Goal: Task Accomplishment & Management: Complete application form

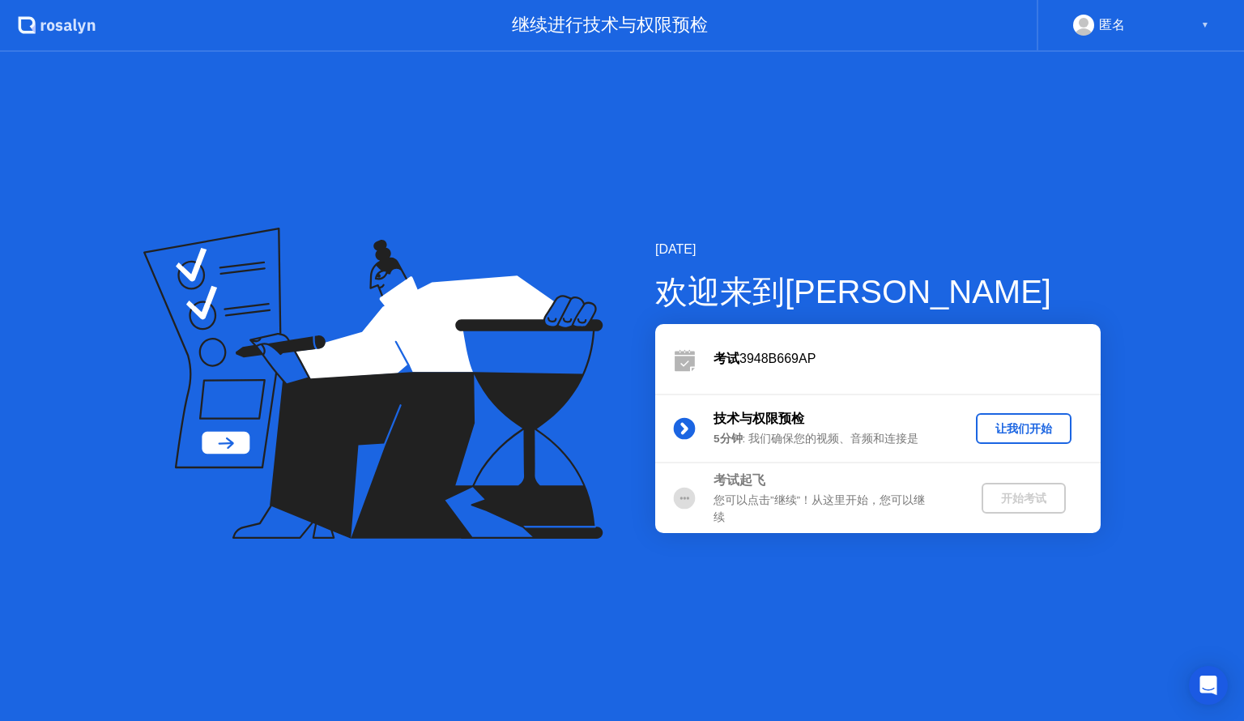
click at [1042, 438] on button "让我们开始" at bounding box center [1024, 428] width 96 height 31
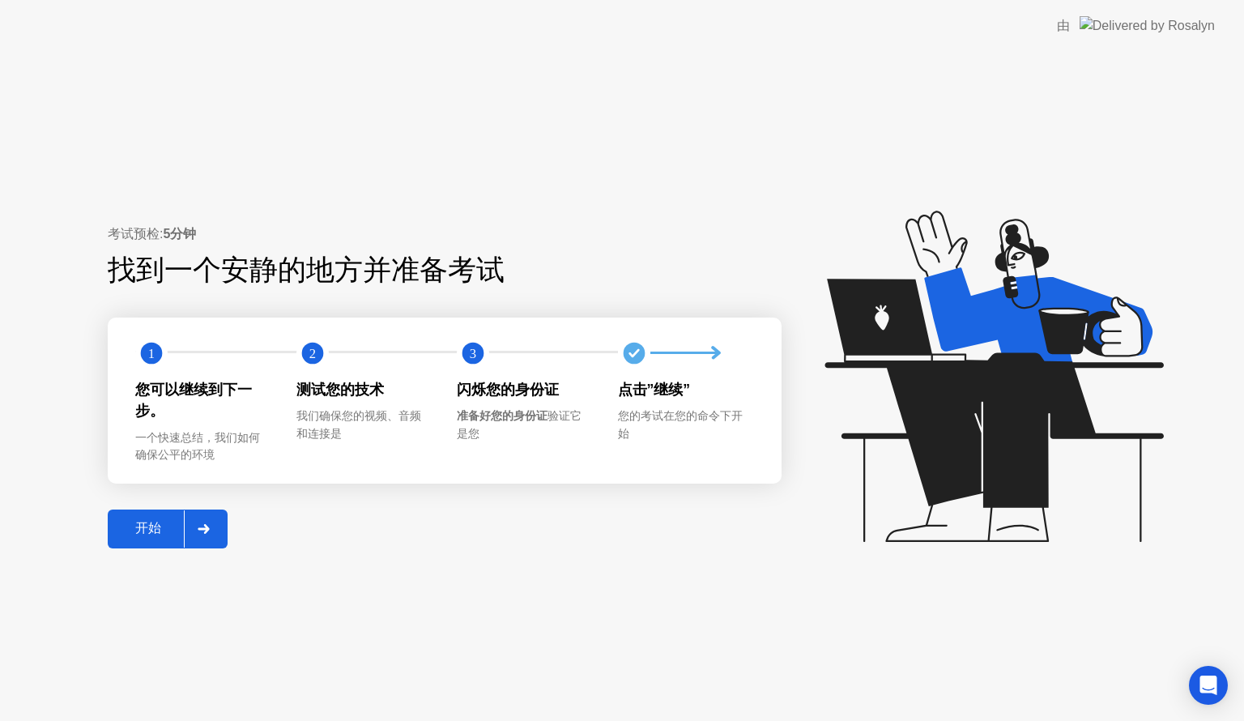
click at [164, 534] on div "开始" at bounding box center [148, 528] width 71 height 17
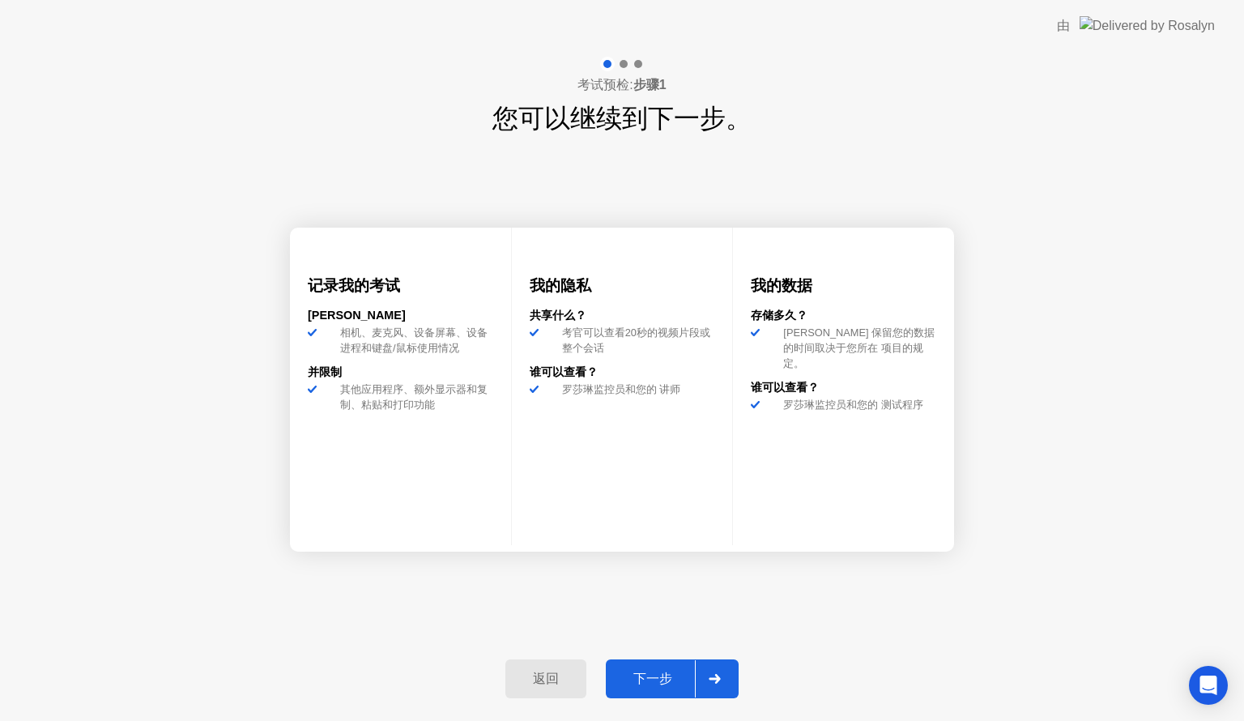
click at [673, 687] on div "下一步" at bounding box center [653, 679] width 84 height 17
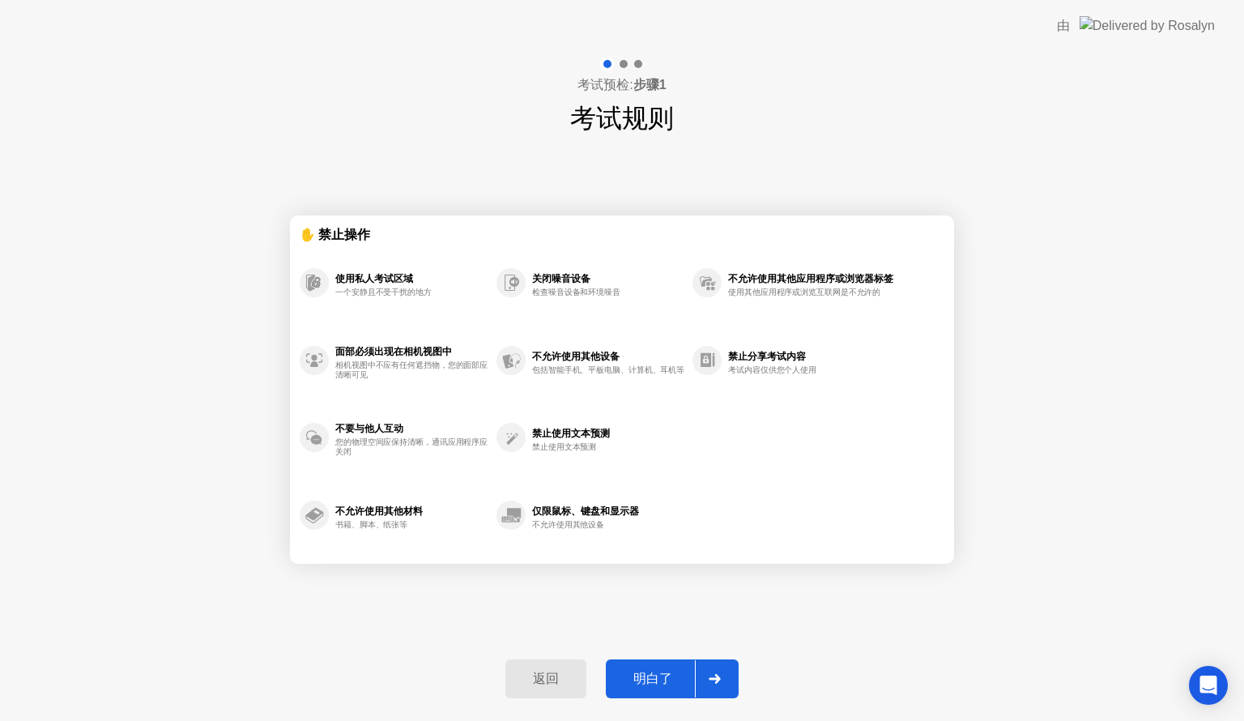
click at [668, 679] on div "明白了" at bounding box center [653, 679] width 84 height 17
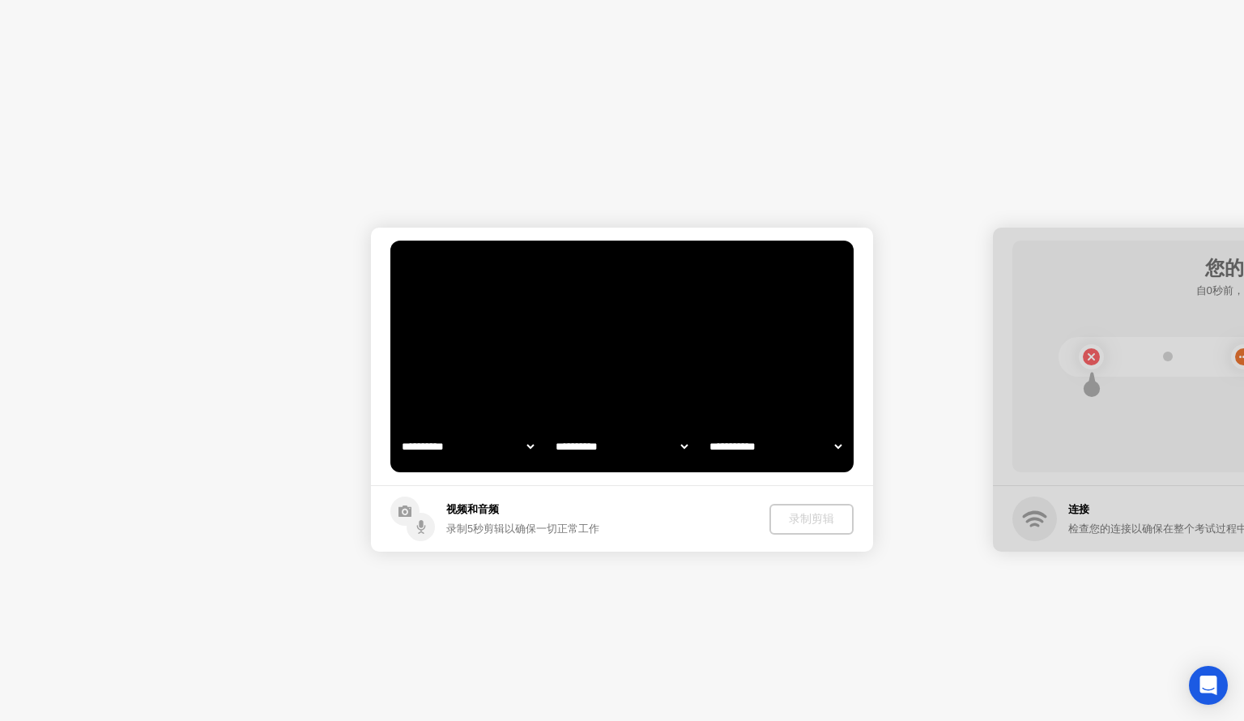
select select "**********"
select select "*******"
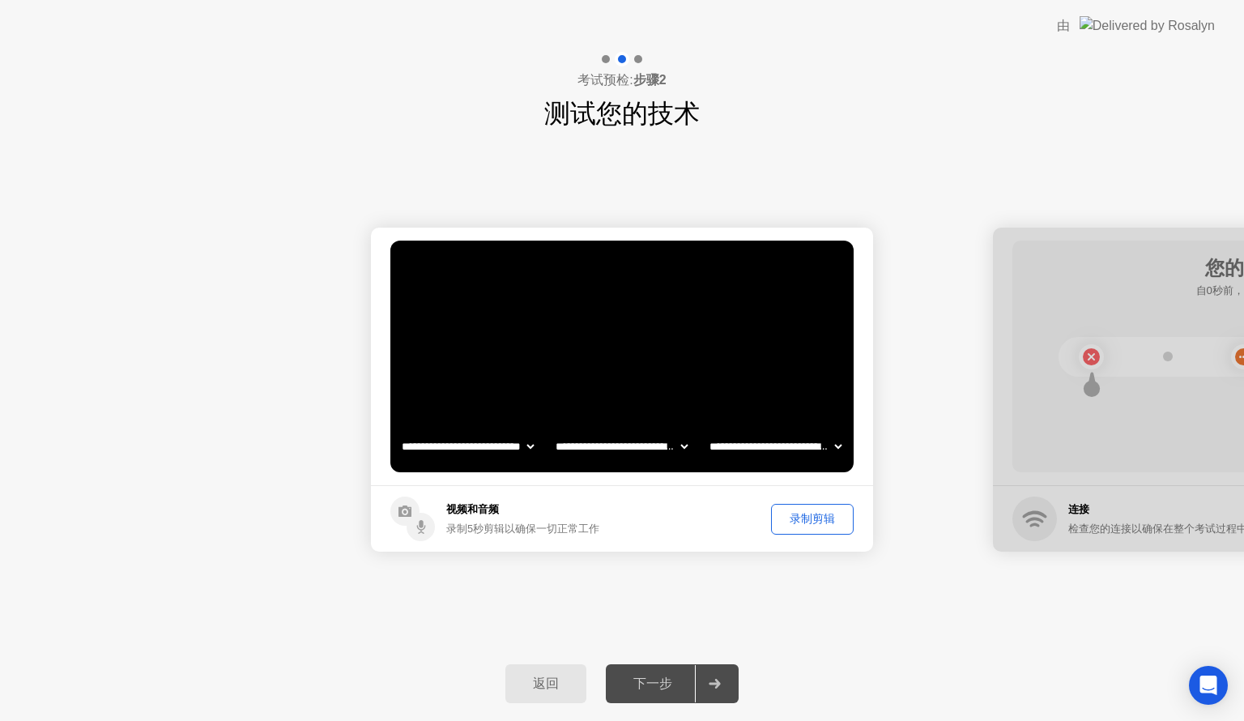
click at [818, 518] on div "录制剪辑" at bounding box center [812, 518] width 71 height 15
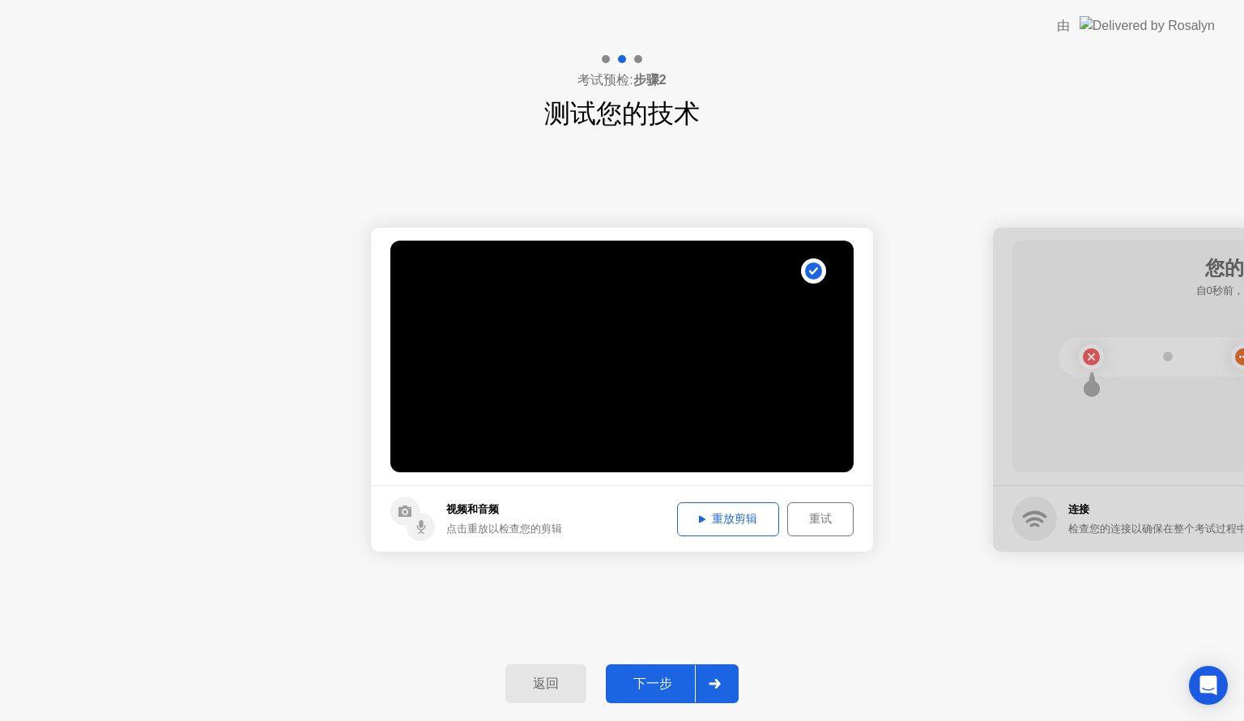
click at [664, 670] on button "下一步" at bounding box center [672, 683] width 133 height 39
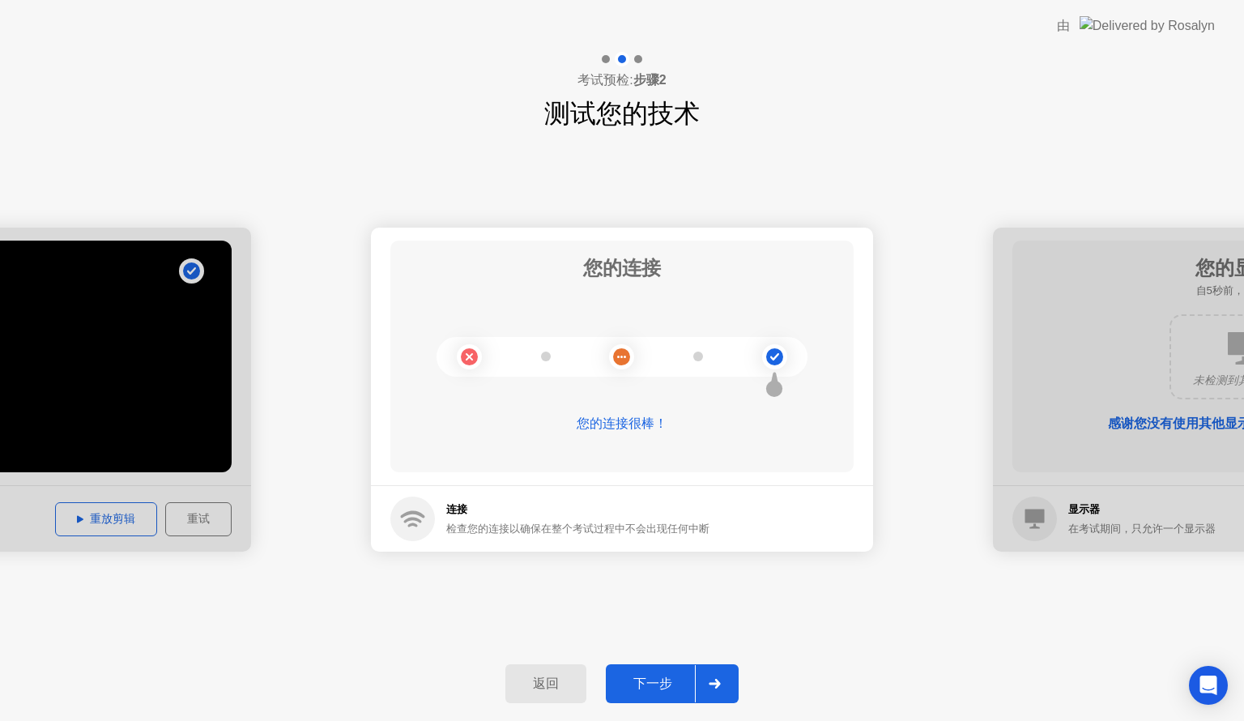
click at [640, 681] on div "下一步" at bounding box center [653, 684] width 84 height 17
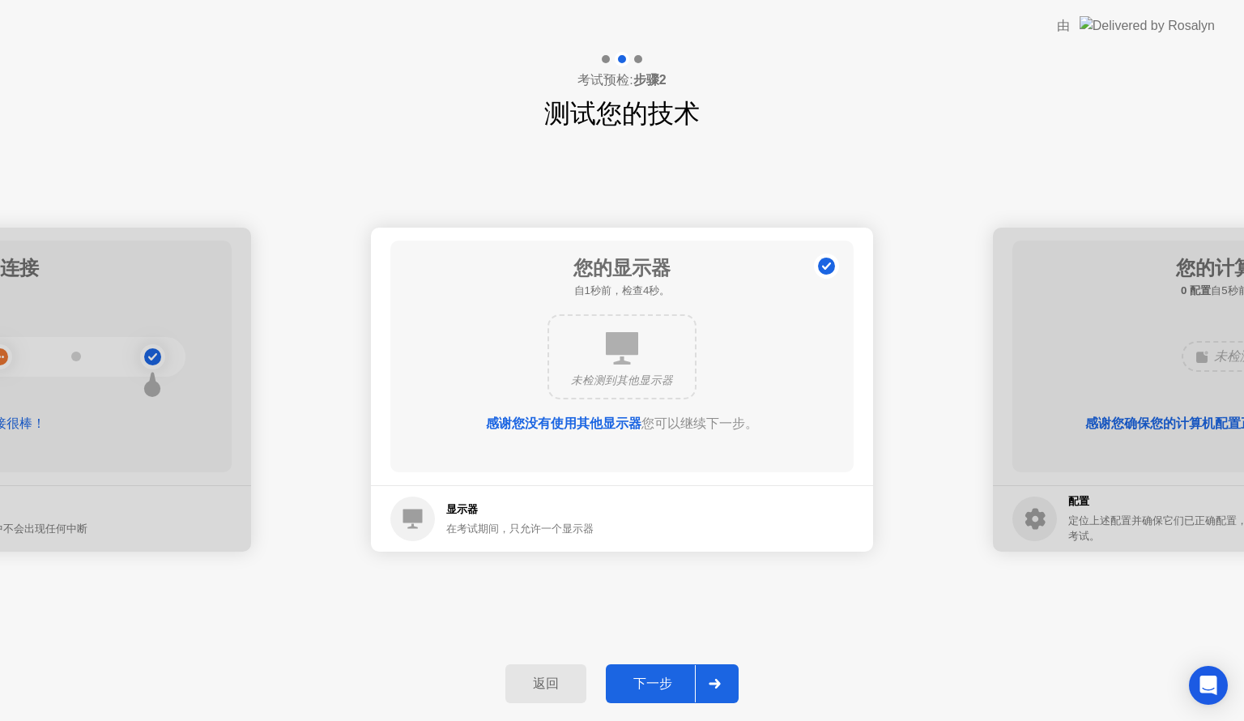
click at [640, 681] on div "下一步" at bounding box center [653, 684] width 84 height 17
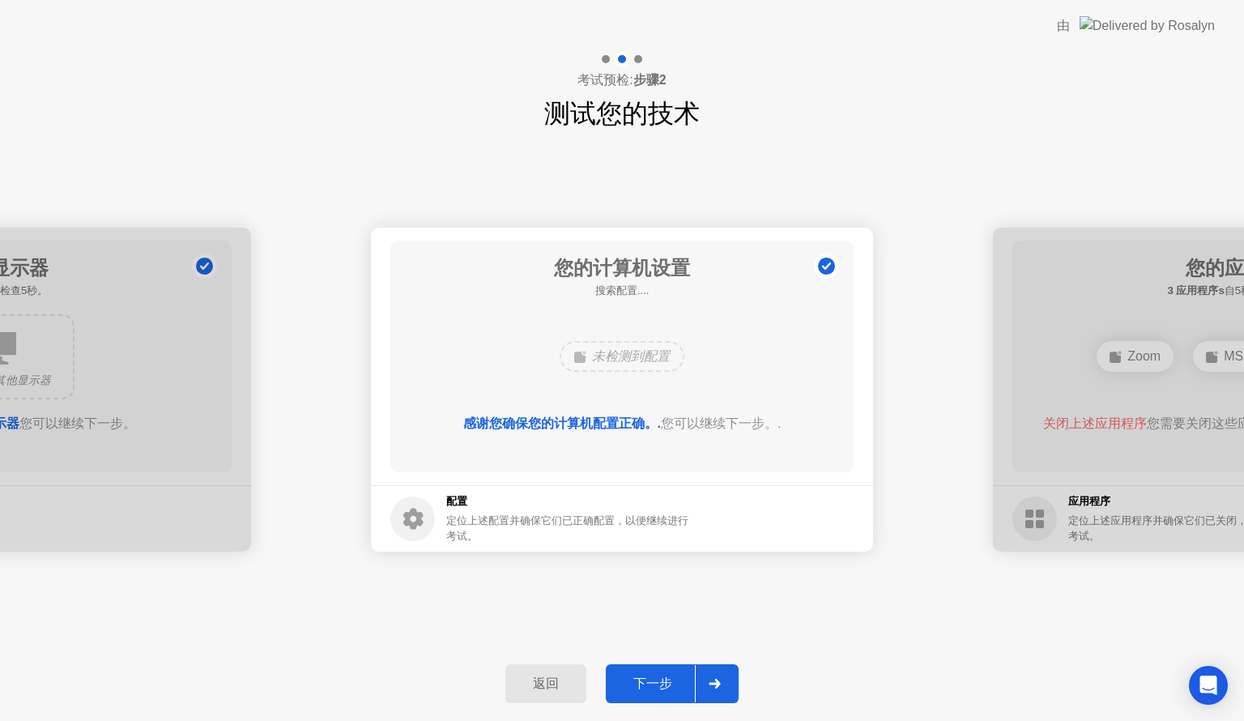
click at [640, 680] on div "下一步" at bounding box center [653, 684] width 84 height 17
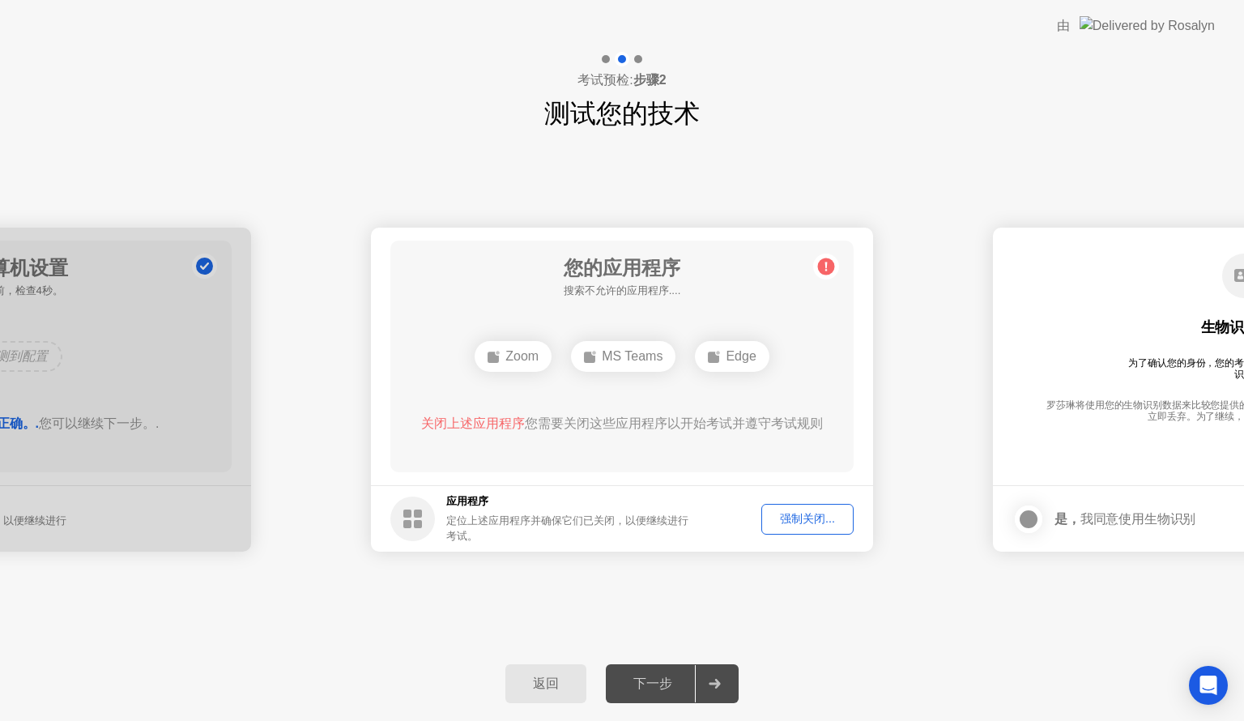
drag, startPoint x: 640, startPoint y: 680, endPoint x: 698, endPoint y: 595, distance: 103.1
click at [696, 596] on div "**********" at bounding box center [622, 386] width 1244 height 669
click at [800, 513] on div "强制关闭..." at bounding box center [807, 518] width 81 height 15
click at [800, 527] on button "强制关闭..." at bounding box center [808, 519] width 92 height 31
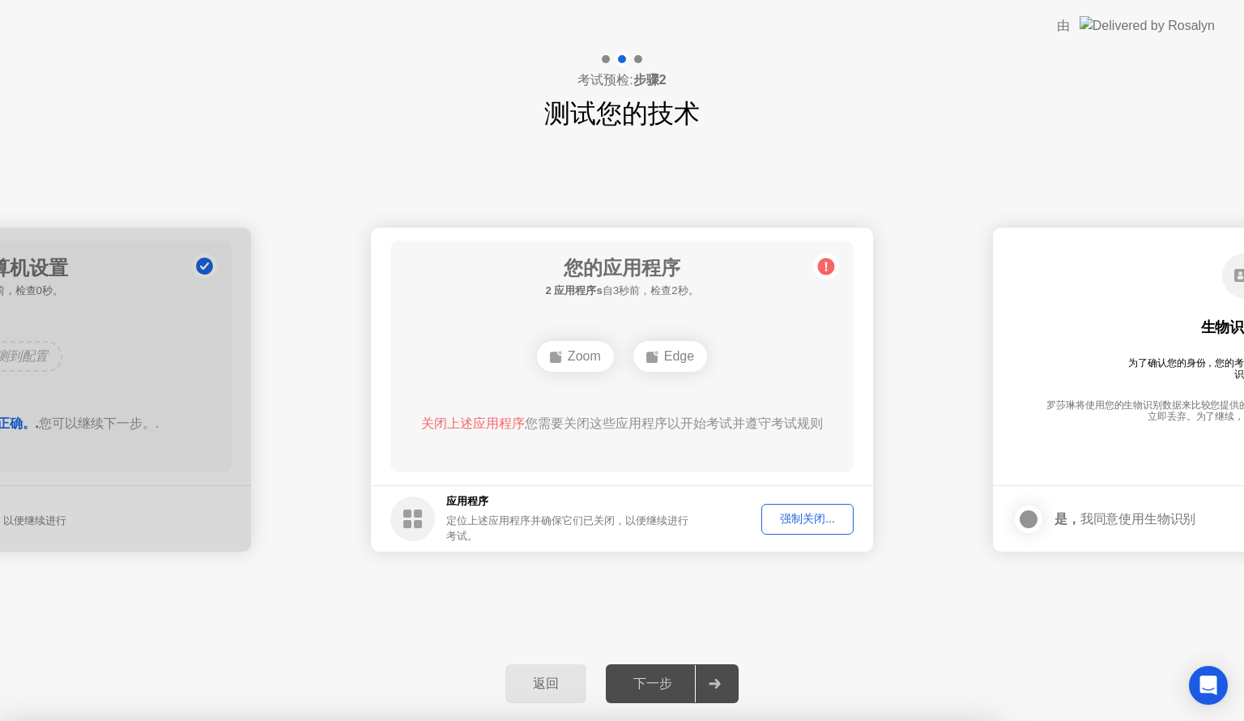
click at [642, 676] on div "下一步" at bounding box center [653, 684] width 84 height 17
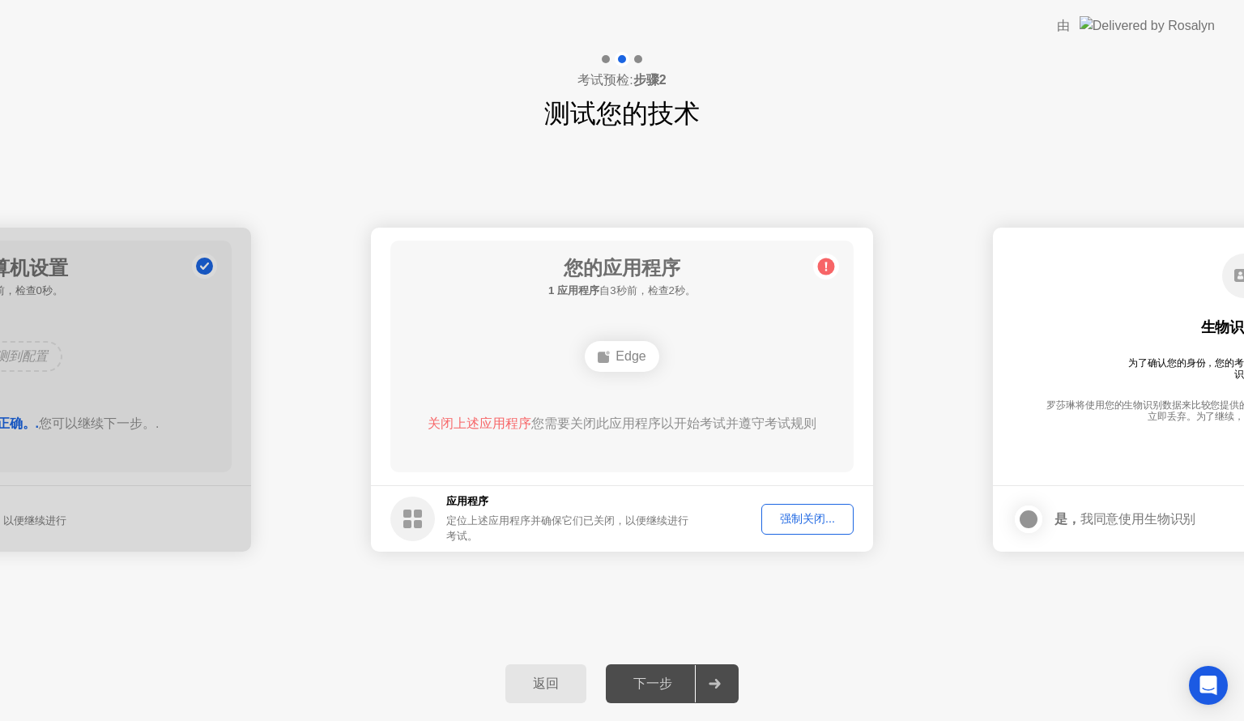
click at [777, 525] on div "强制关闭..." at bounding box center [807, 518] width 81 height 15
click at [755, 570] on div "**********" at bounding box center [622, 390] width 1244 height 514
click at [620, 357] on div "Edge" at bounding box center [622, 356] width 74 height 31
click at [668, 677] on div "下一步" at bounding box center [653, 684] width 84 height 17
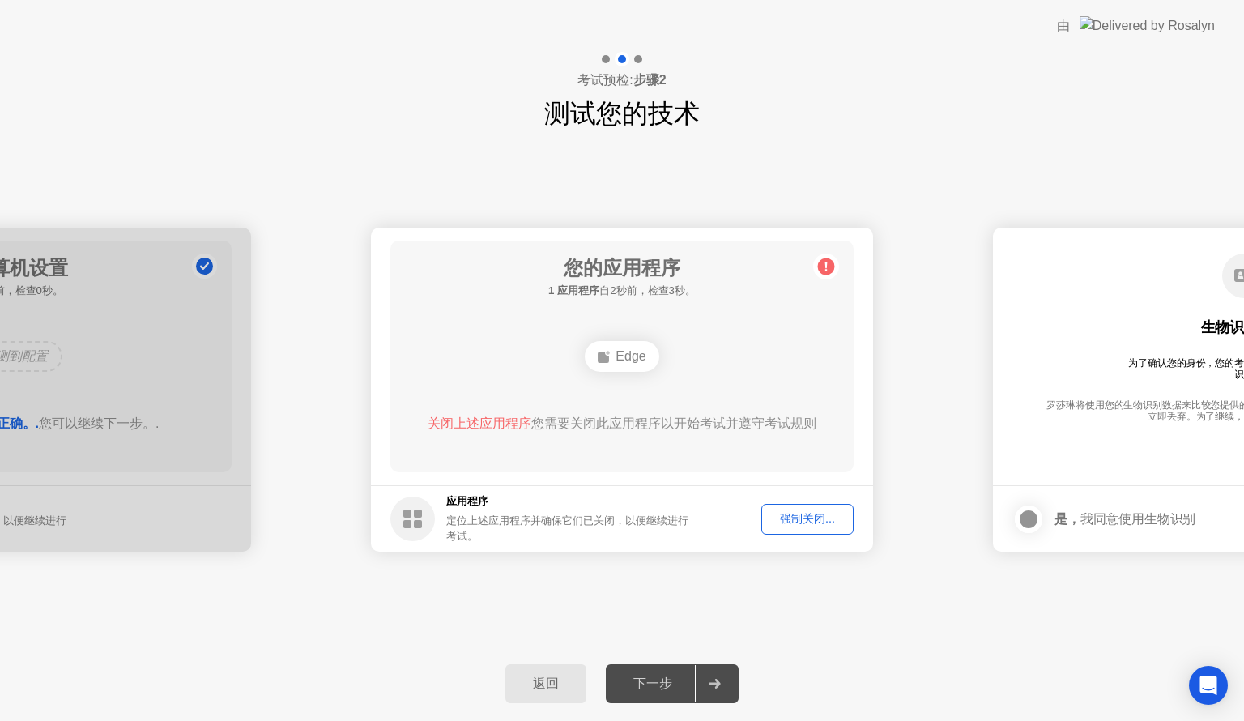
click at [677, 678] on div "下一步" at bounding box center [653, 684] width 84 height 17
click at [791, 515] on div "强制关闭..." at bounding box center [807, 518] width 81 height 15
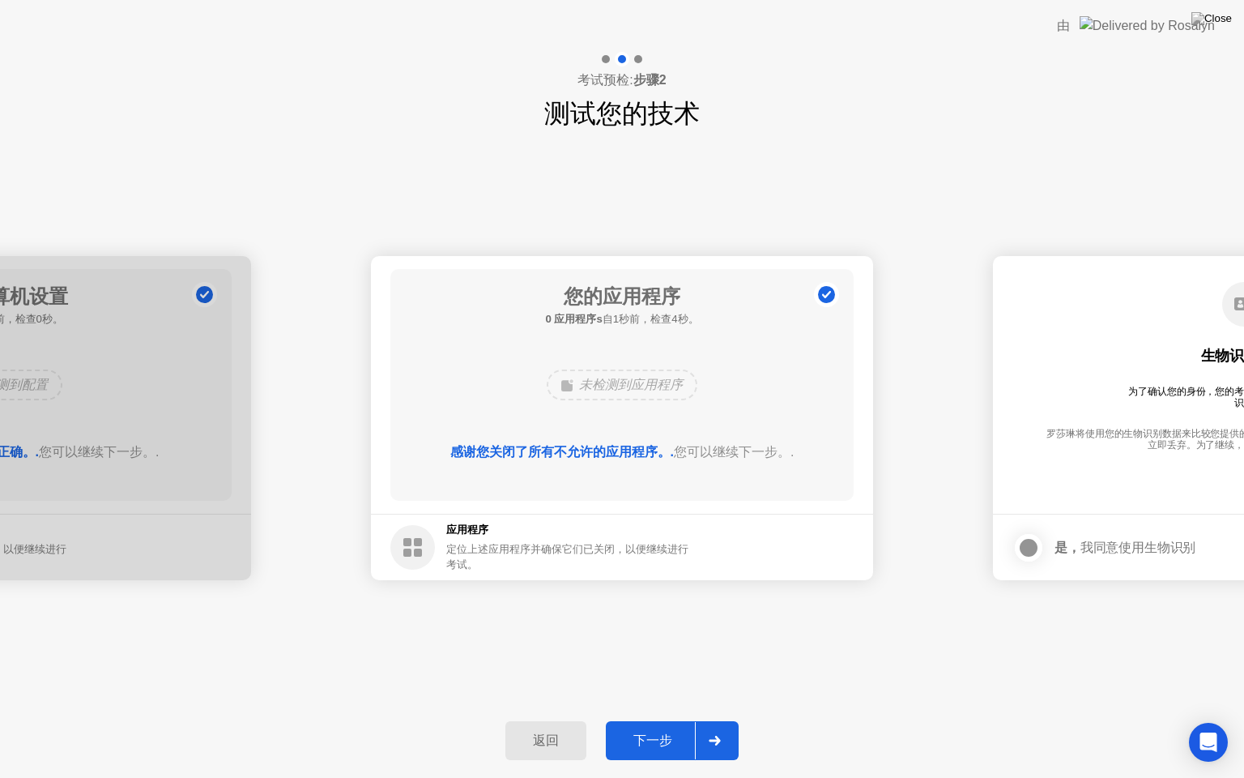
click at [655, 720] on div "下一步" at bounding box center [653, 740] width 84 height 17
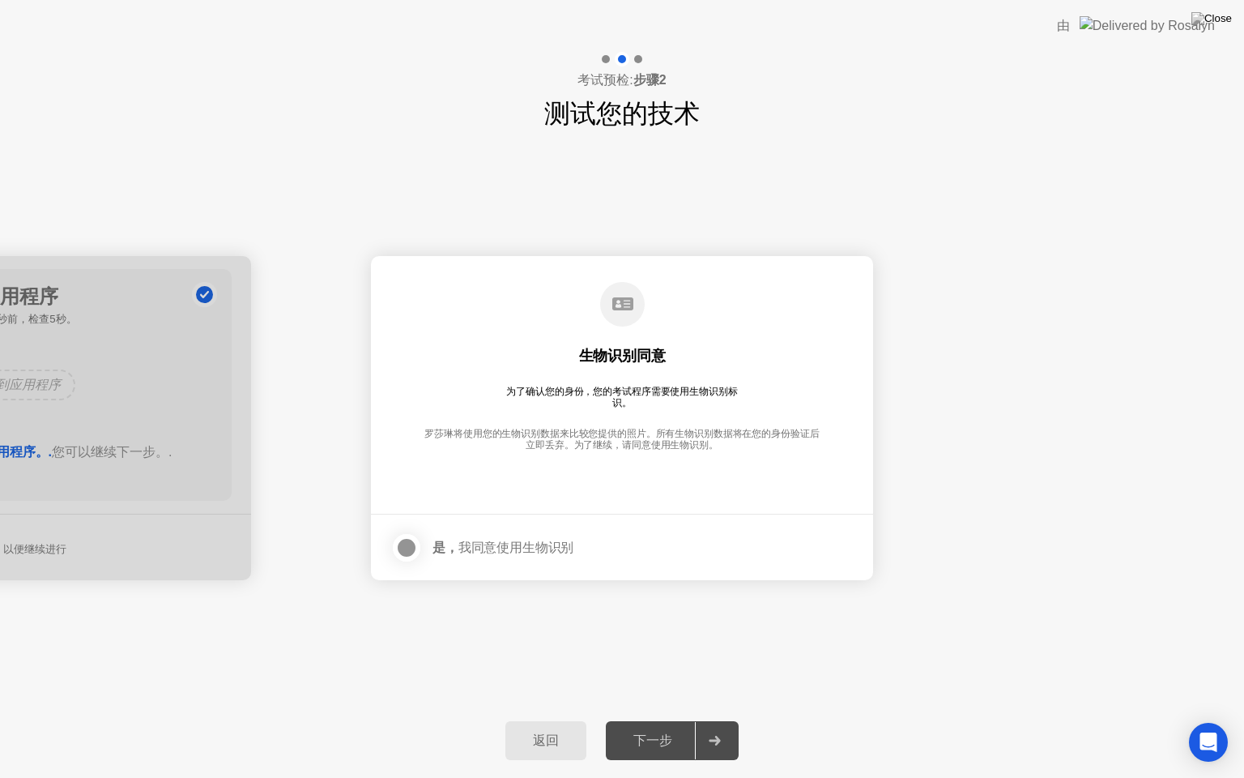
click at [407, 552] on div at bounding box center [406, 547] width 19 height 19
click at [645, 720] on div "下一步" at bounding box center [653, 740] width 84 height 17
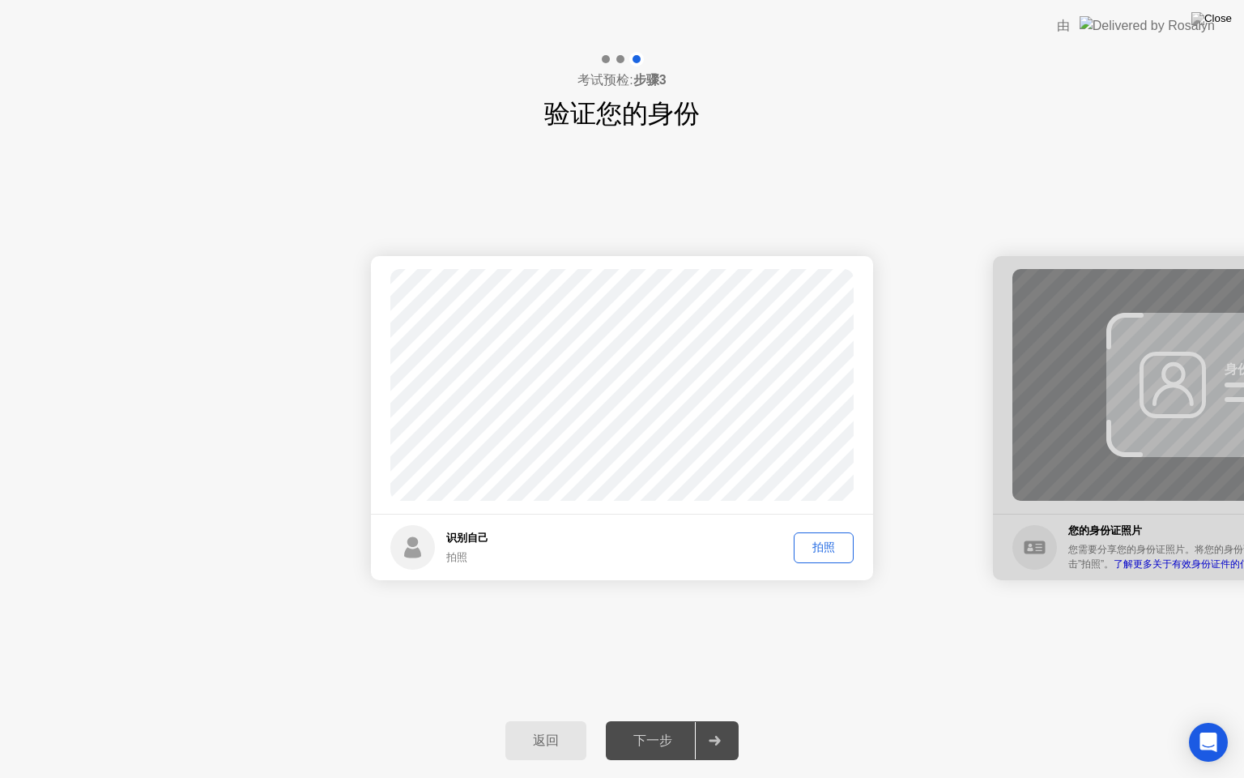
click at [826, 556] on button "拍照" at bounding box center [824, 547] width 60 height 31
click at [669, 720] on div "下一步" at bounding box center [653, 740] width 84 height 17
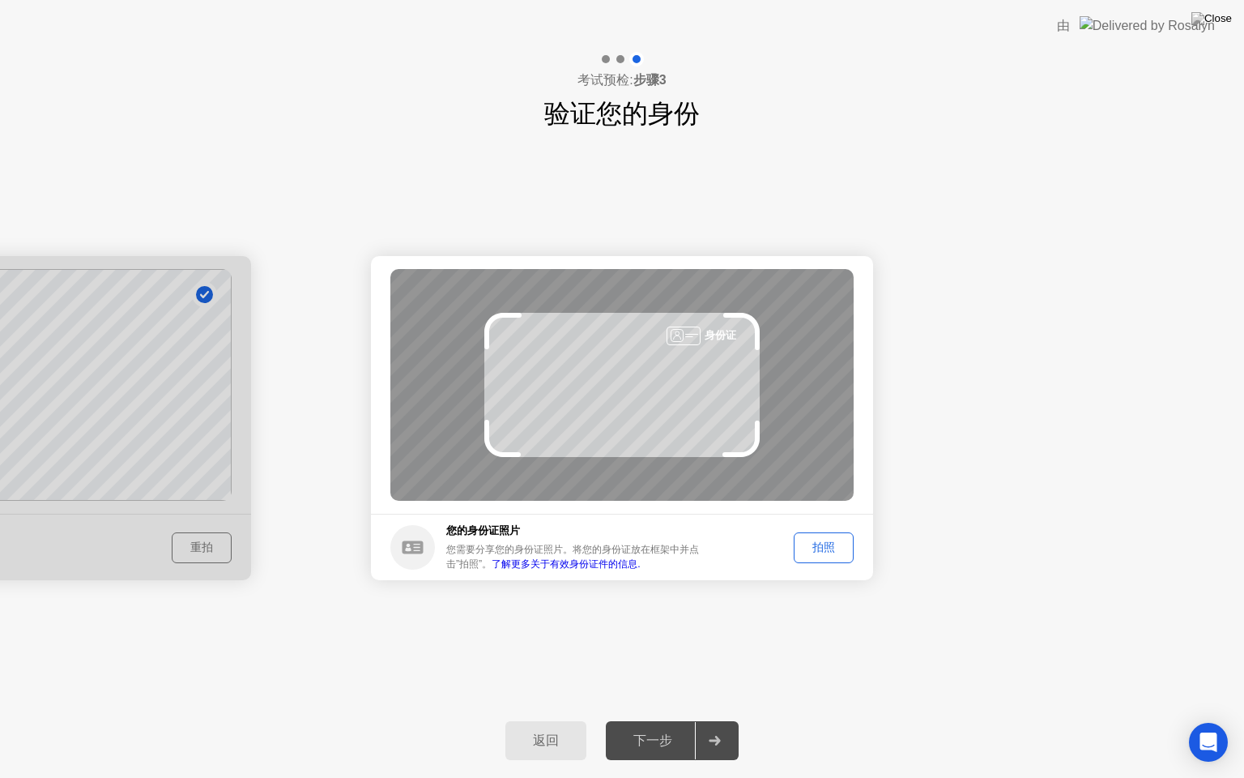
click at [817, 553] on div "拍照" at bounding box center [824, 547] width 49 height 15
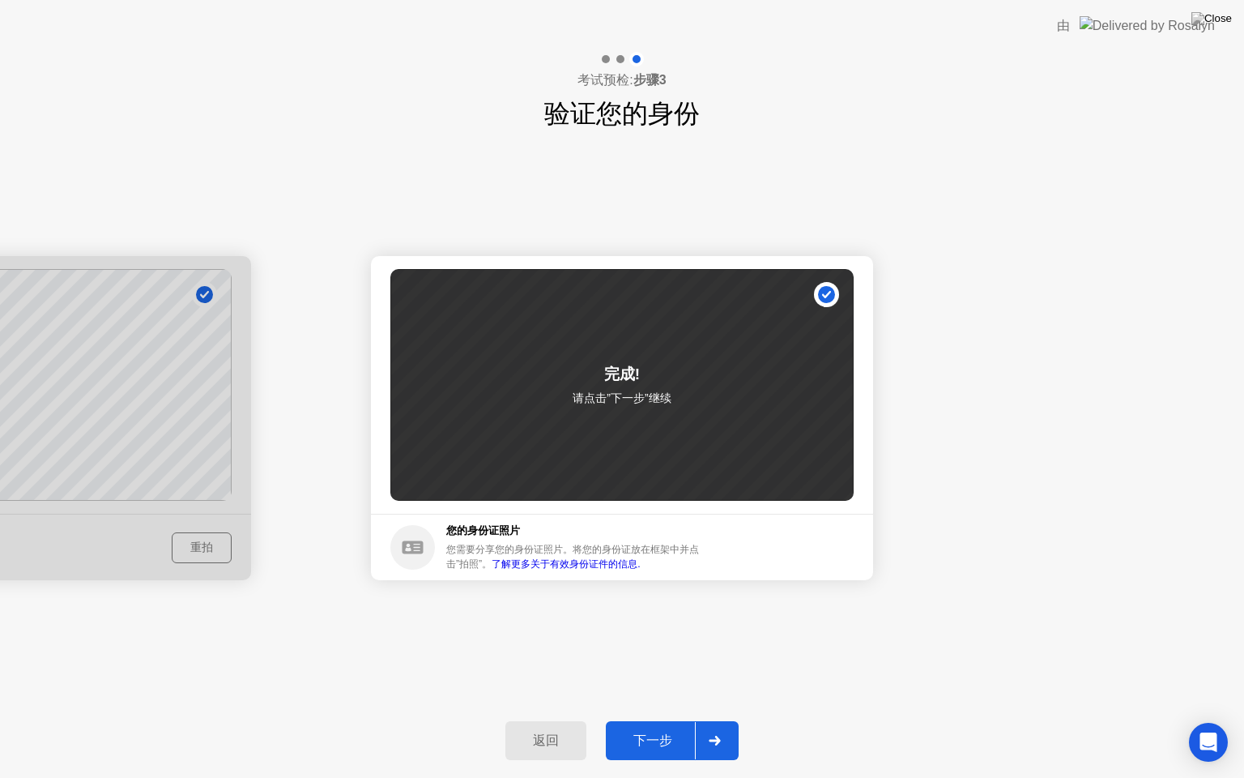
click at [675, 720] on div "下一步" at bounding box center [653, 740] width 84 height 17
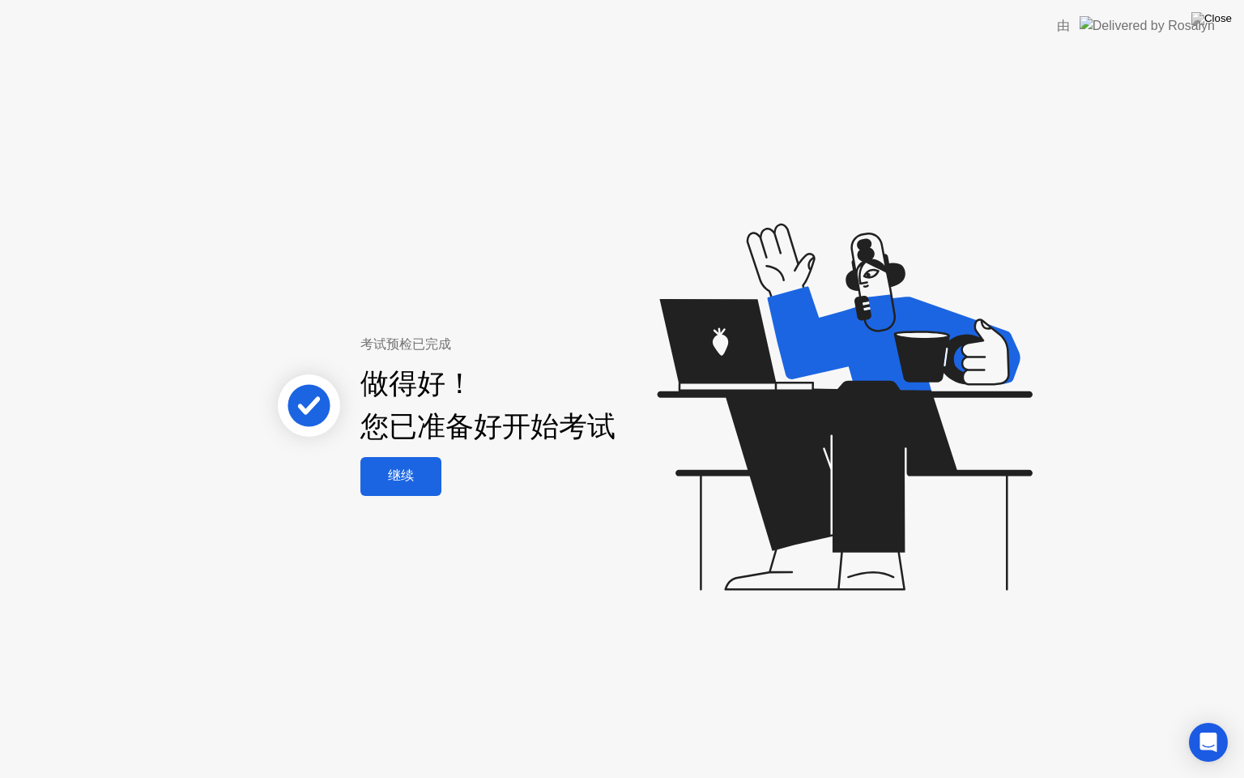
click at [421, 480] on div "继续" at bounding box center [400, 475] width 71 height 17
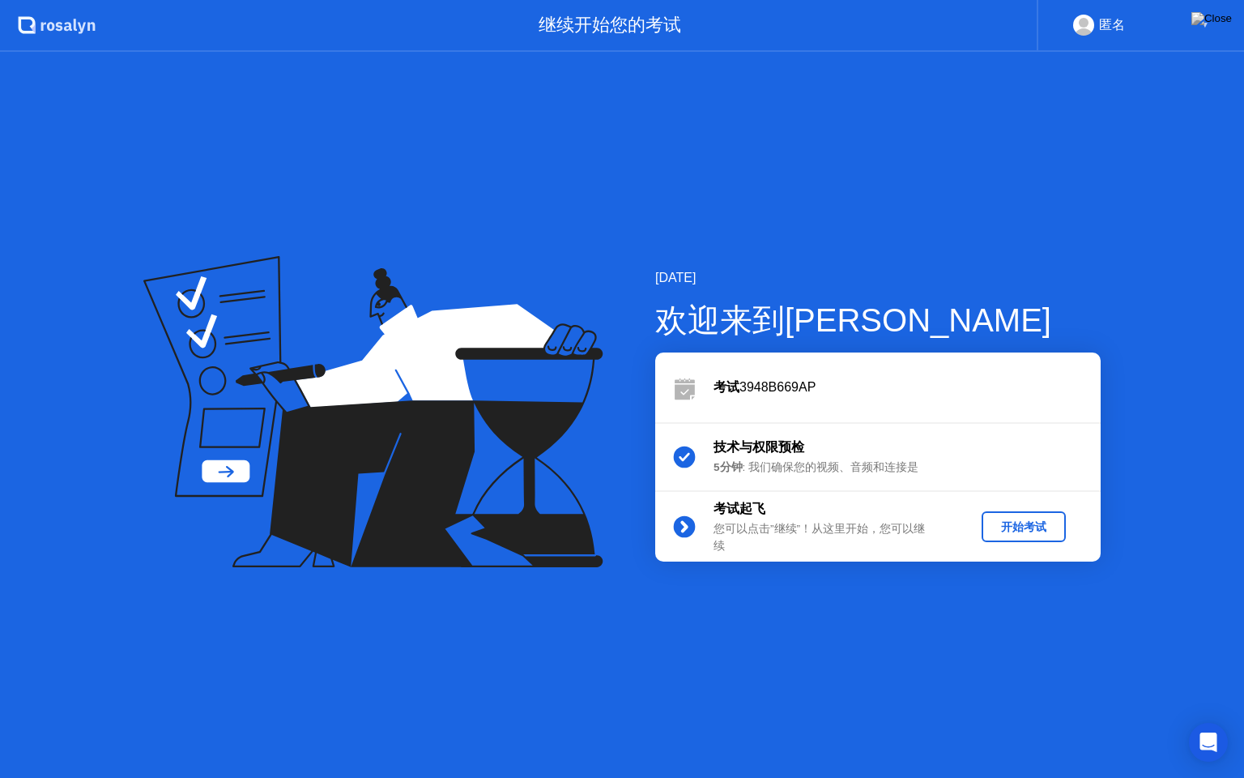
click at [1030, 519] on div "开始考试" at bounding box center [1023, 526] width 71 height 15
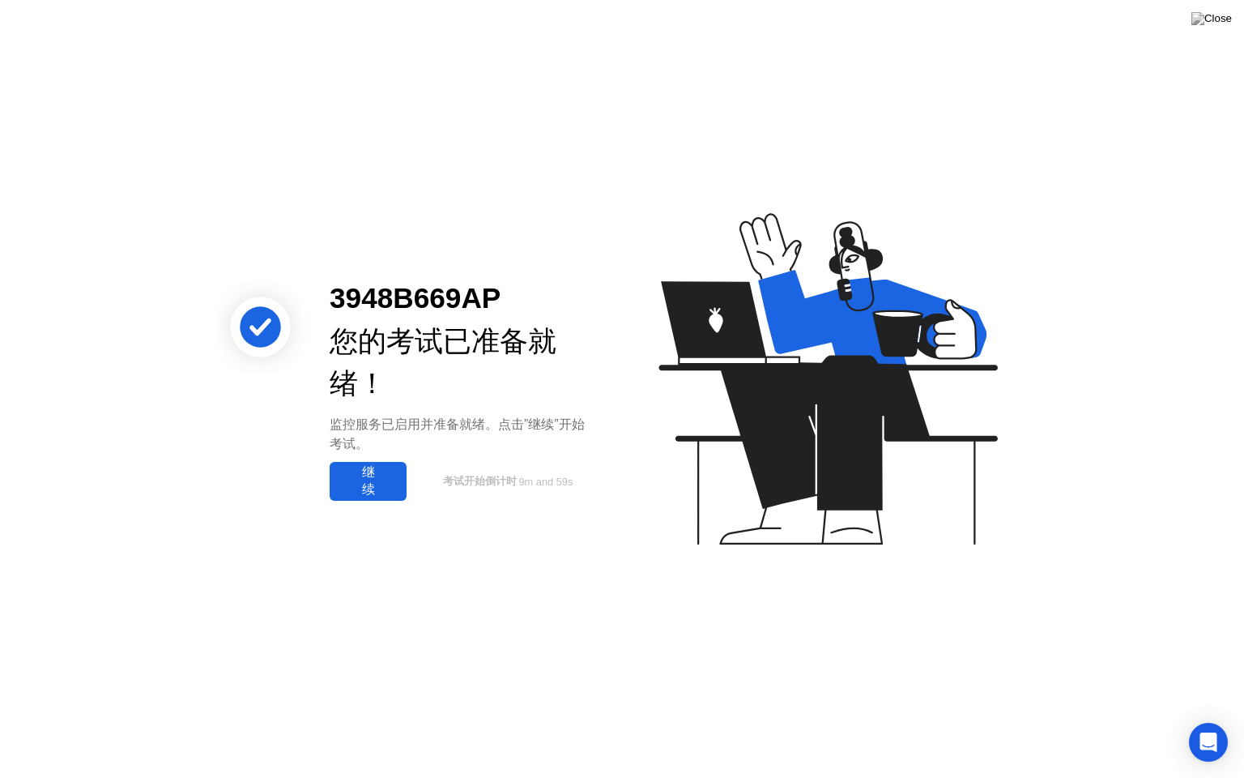
click at [388, 475] on div "继续" at bounding box center [368, 481] width 67 height 34
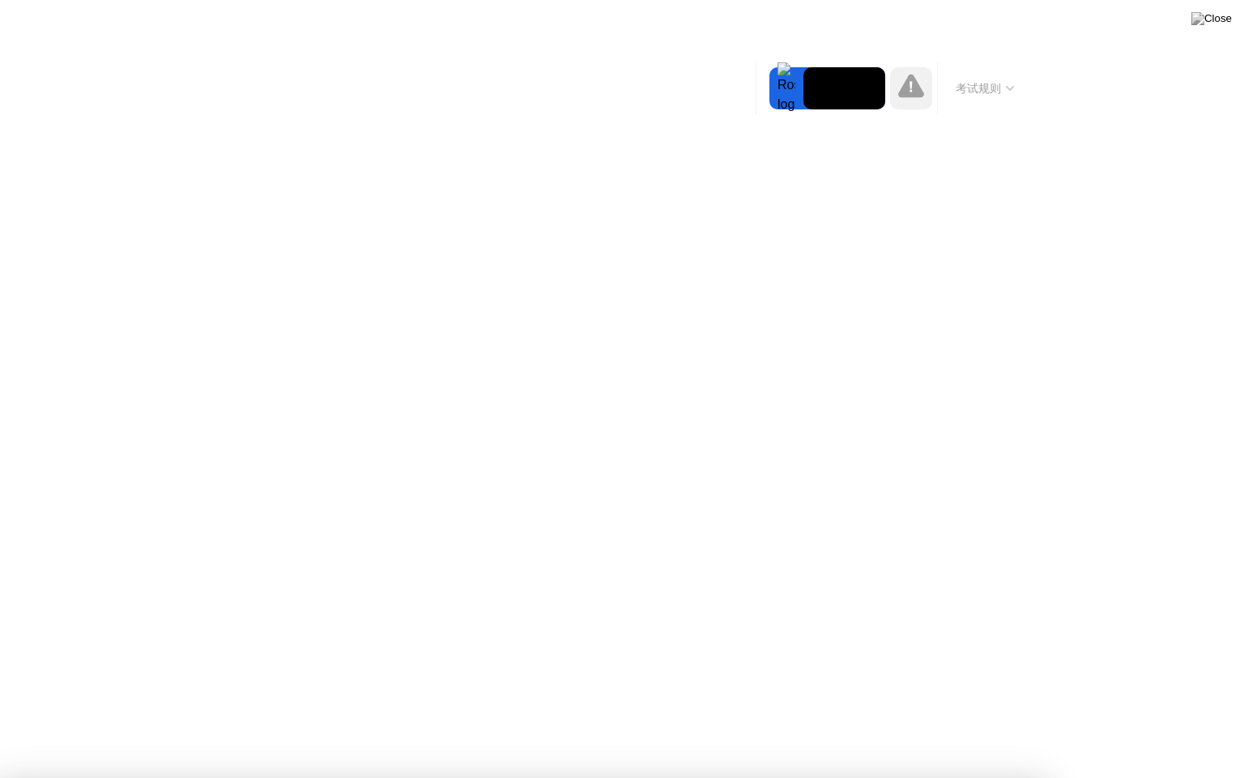
drag, startPoint x: 672, startPoint y: 497, endPoint x: 659, endPoint y: 534, distance: 39.7
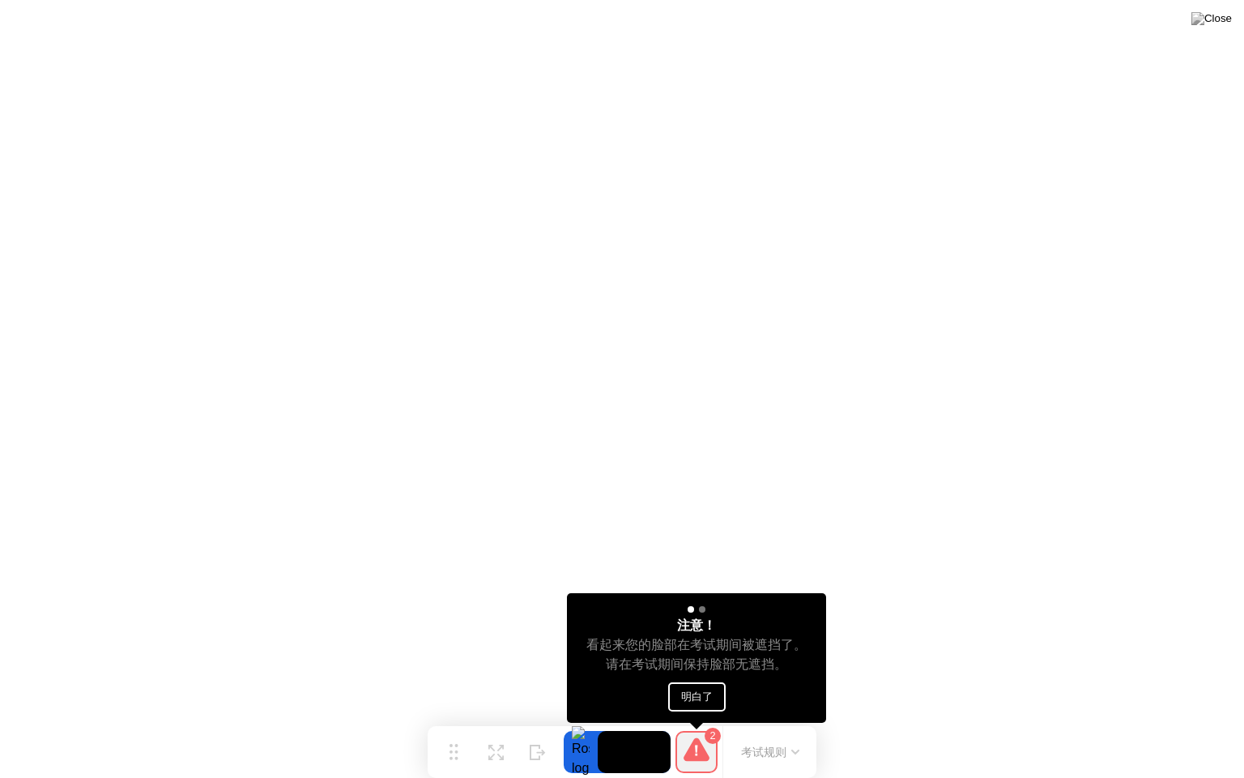
click at [712, 687] on button "明白了" at bounding box center [697, 696] width 58 height 29
click at [710, 695] on button "明白了" at bounding box center [697, 696] width 58 height 29
click at [702, 700] on button "明白了" at bounding box center [697, 696] width 58 height 29
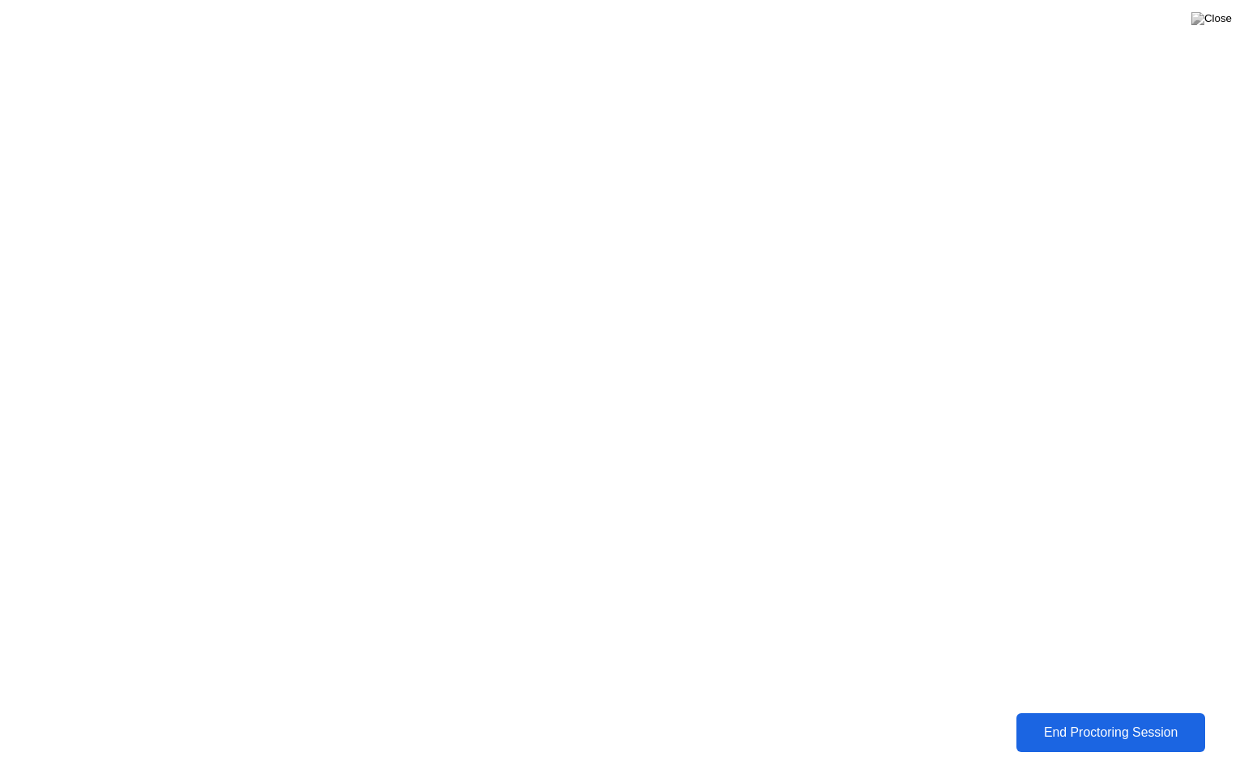
click at [1134, 720] on div "End Proctoring Session" at bounding box center [1110, 731] width 191 height 15
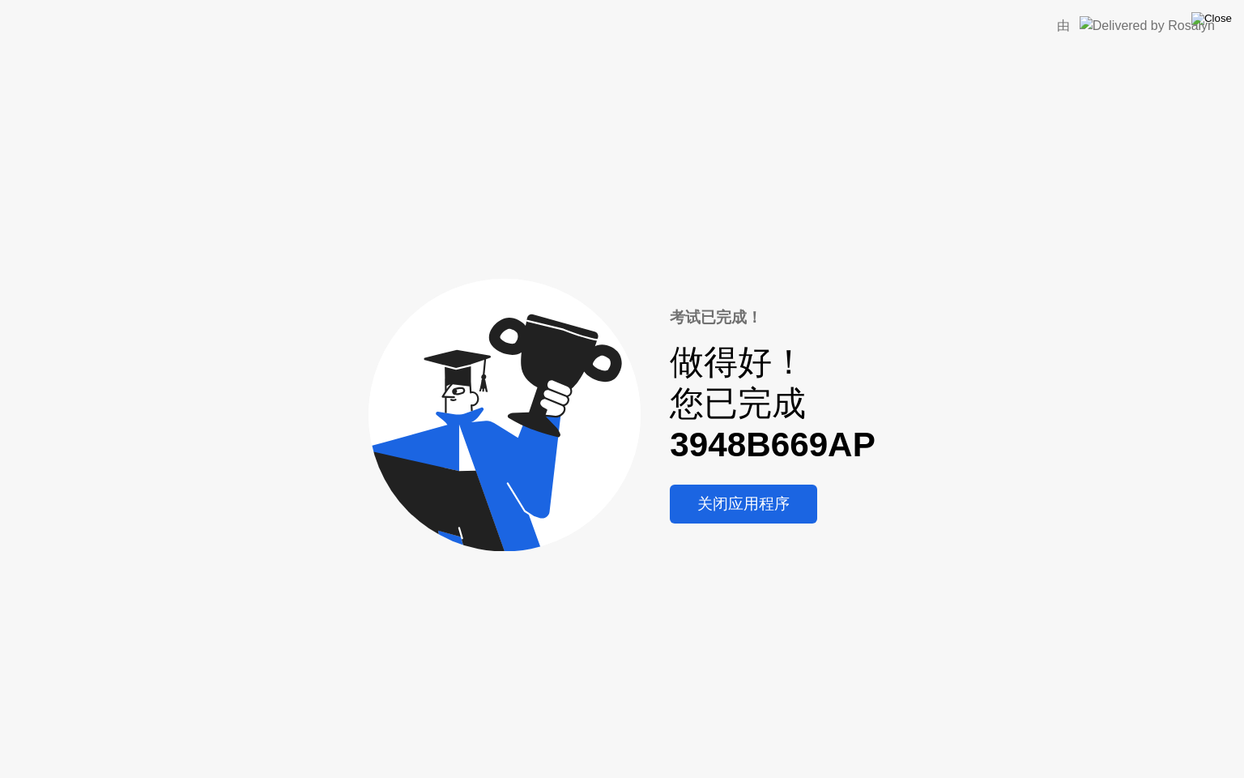
click at [1223, 19] on img at bounding box center [1212, 18] width 41 height 13
click at [585, 720] on div at bounding box center [622, 778] width 1244 height 0
